Goal: Task Accomplishment & Management: Manage account settings

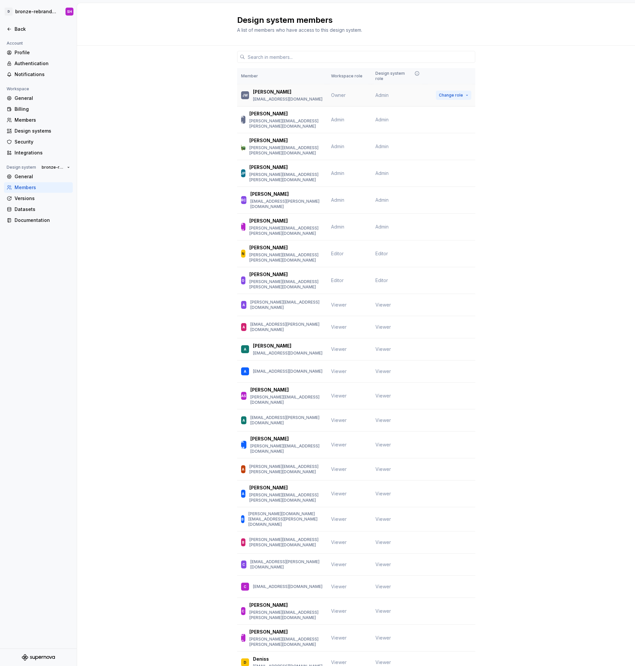
click at [460, 92] on button "Change role" at bounding box center [453, 95] width 35 height 9
click at [53, 123] on div "Members" at bounding box center [43, 120] width 56 height 7
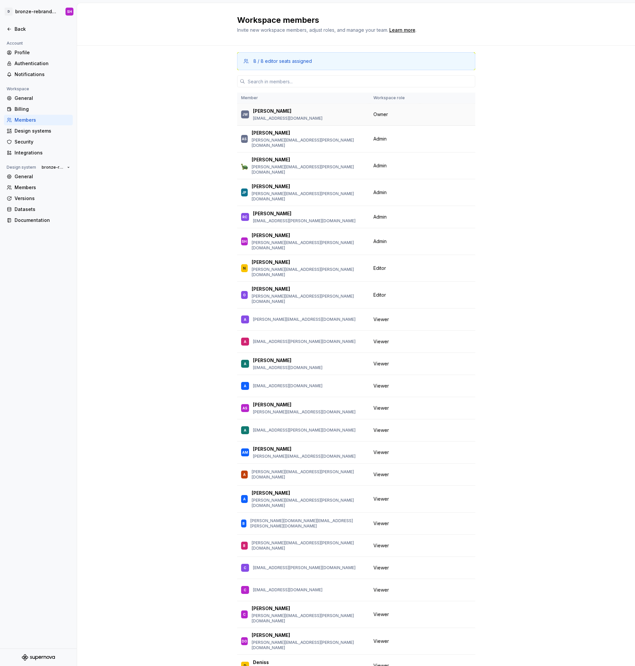
click at [385, 120] on td "Owner" at bounding box center [394, 114] width 51 height 22
click at [397, 140] on td "Admin" at bounding box center [394, 139] width 51 height 27
click at [448, 138] on button "Change role" at bounding box center [441, 138] width 35 height 9
click at [444, 138] on span "Change role" at bounding box center [439, 138] width 24 height 5
